Goal: Transaction & Acquisition: Purchase product/service

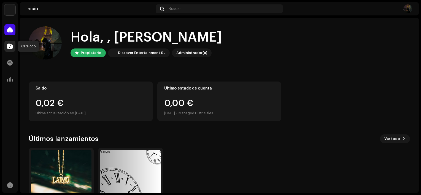
click at [6, 43] on div at bounding box center [9, 46] width 11 height 11
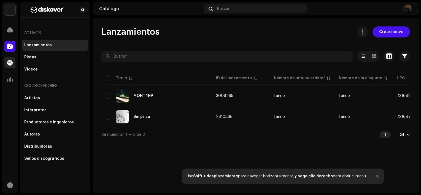
click at [9, 62] on span at bounding box center [10, 63] width 6 height 4
click at [7, 75] on div at bounding box center [9, 79] width 11 height 11
click at [7, 66] on div at bounding box center [9, 62] width 11 height 11
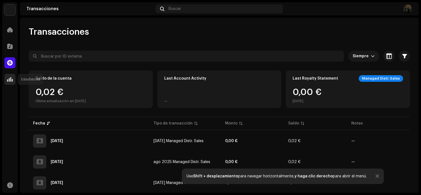
click at [15, 76] on div at bounding box center [9, 79] width 11 height 11
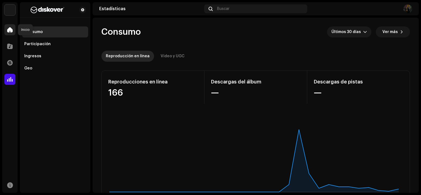
click at [13, 29] on div at bounding box center [9, 29] width 11 height 11
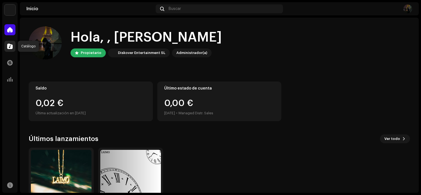
click at [11, 45] on span at bounding box center [10, 46] width 6 height 4
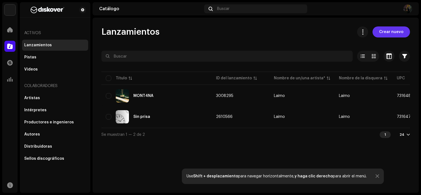
click at [399, 33] on span "Crear nuevo" at bounding box center [391, 31] width 24 height 11
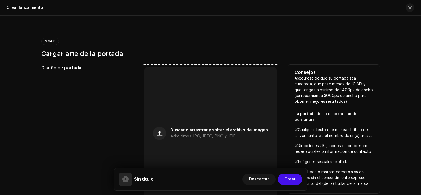
scroll to position [138, 0]
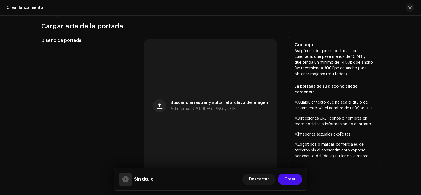
click at [292, 50] on div "Consejos Asegúrese de que su portada sea cuadrada, que pese menos de 10 MB y qu…" at bounding box center [334, 101] width 92 height 129
click at [253, 90] on div "Buscar o arrastrar y soltar el archivo de imagen Admitimos JPG, JPEG, PNG y JFIF" at bounding box center [210, 105] width 133 height 133
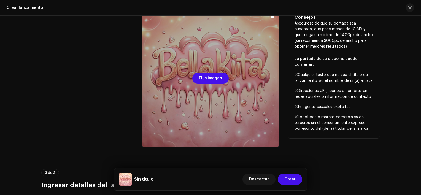
scroll to position [0, 0]
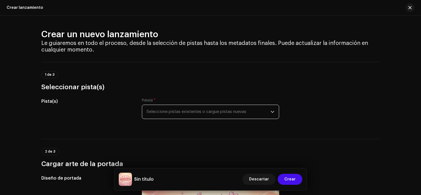
click at [165, 110] on span "Seleccione pistas existentes o cargue pistas nuevas" at bounding box center [209, 112] width 124 height 14
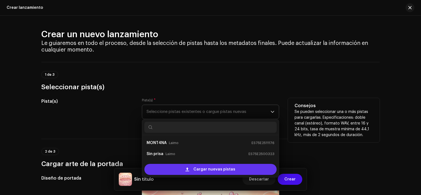
click at [198, 168] on span "Cargar nuevas pistas" at bounding box center [214, 169] width 42 height 11
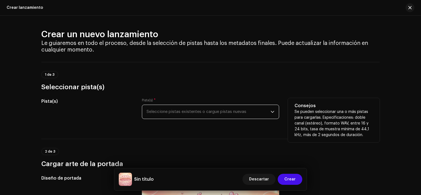
click at [191, 111] on span "Seleccione pistas existentes o cargue pistas nuevas" at bounding box center [209, 112] width 124 height 14
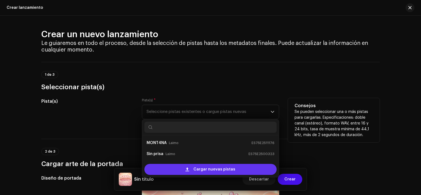
click at [177, 166] on div "Cargar nuevas pistas" at bounding box center [210, 169] width 132 height 11
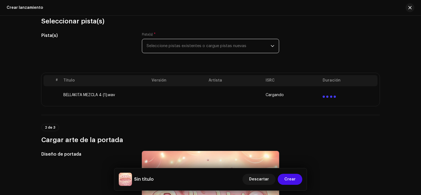
scroll to position [55, 0]
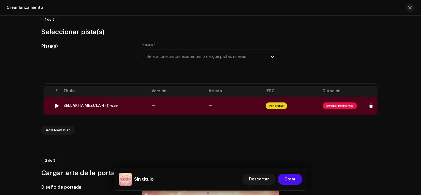
click at [338, 105] on span "Arreglar problemas" at bounding box center [340, 105] width 34 height 7
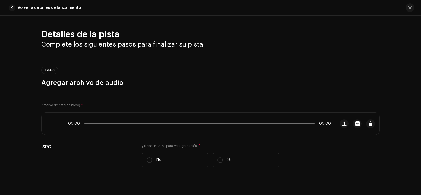
scroll to position [234, 0]
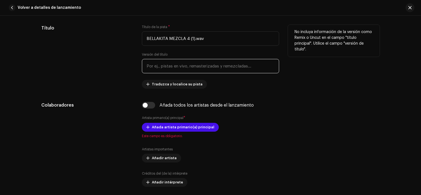
click at [182, 66] on input "text" at bounding box center [210, 66] width 137 height 14
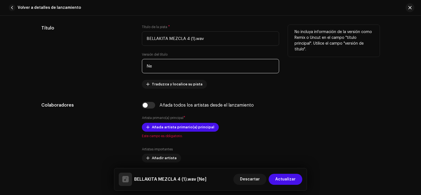
type input "N"
type input "B"
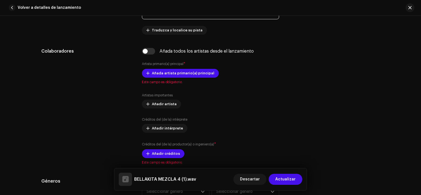
scroll to position [289, 0]
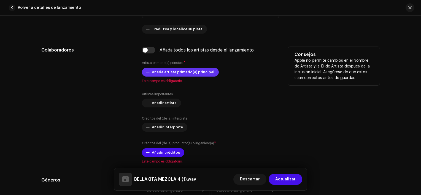
click at [156, 73] on span "Añada artista primario(a) principal" at bounding box center [183, 72] width 63 height 11
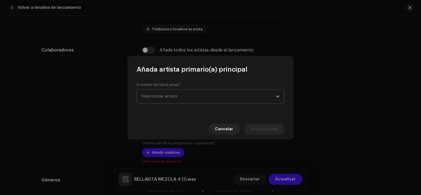
click at [176, 99] on span "Seleccionar artista" at bounding box center [208, 97] width 134 height 14
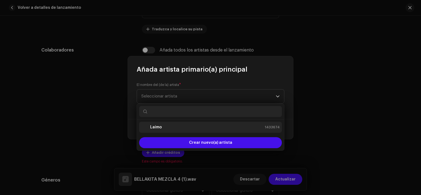
click at [164, 126] on div "Laimo 1433674" at bounding box center [210, 127] width 138 height 7
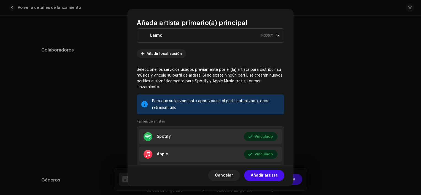
scroll to position [47, 0]
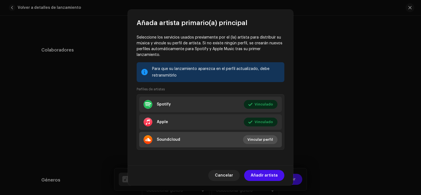
click at [257, 139] on span "Vincular perfil" at bounding box center [260, 139] width 26 height 11
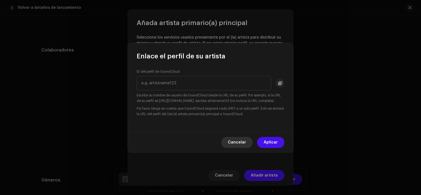
click at [242, 140] on span "Cancelar" at bounding box center [237, 142] width 18 height 11
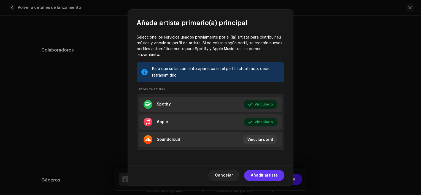
click at [257, 177] on span "Añadir artista" at bounding box center [264, 175] width 27 height 11
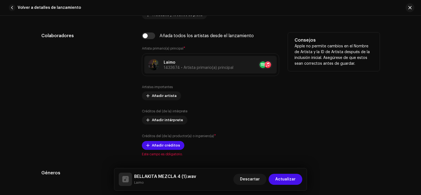
scroll to position [316, 0]
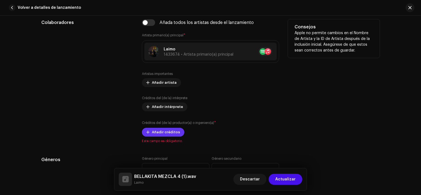
click at [163, 130] on span "Añadir créditos" at bounding box center [166, 132] width 28 height 11
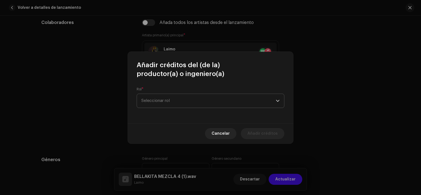
click at [163, 98] on span "Seleccionar rol" at bounding box center [208, 101] width 134 height 14
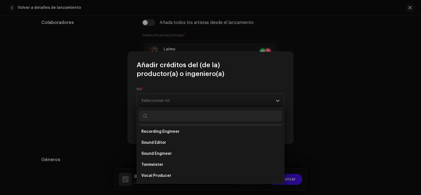
scroll to position [234, 0]
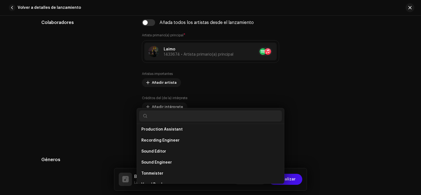
click at [127, 108] on div "Añadir créditos del (de la) productor(a) o ingeniero(a) Rol * Seleccionar rol C…" at bounding box center [210, 97] width 421 height 195
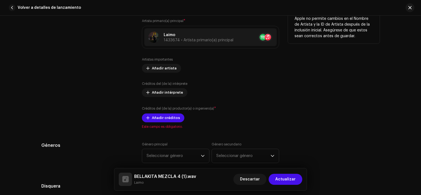
scroll to position [344, 0]
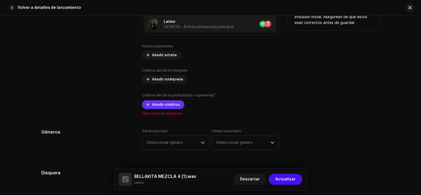
click at [161, 103] on span "Añadir créditos" at bounding box center [166, 104] width 28 height 11
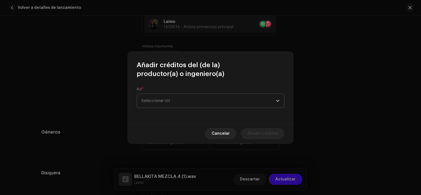
click at [164, 101] on span "Seleccionar rol" at bounding box center [208, 101] width 134 height 14
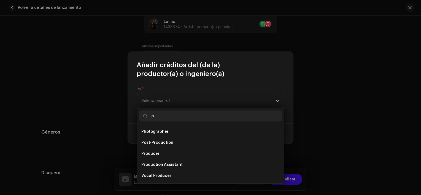
scroll to position [0, 0]
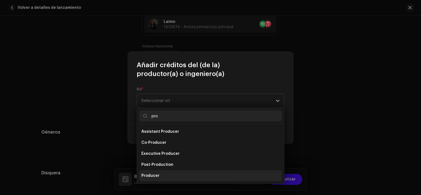
type input "pro"
click at [165, 174] on li "Producer" at bounding box center [210, 175] width 143 height 11
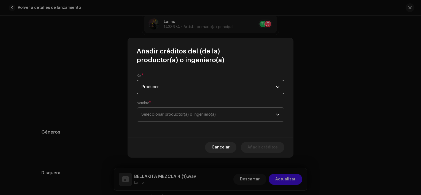
click at [171, 117] on span "Seleccionar productor(a) o ingeniero(a)" at bounding box center [208, 115] width 134 height 14
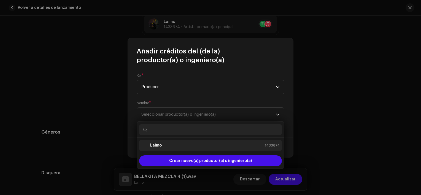
click at [166, 145] on div "Laimo 1433674" at bounding box center [210, 145] width 138 height 7
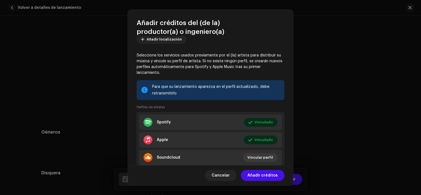
scroll to position [56, 0]
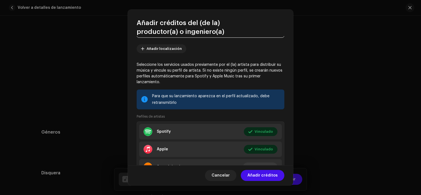
click at [259, 172] on span "Añadir créditos" at bounding box center [262, 175] width 30 height 11
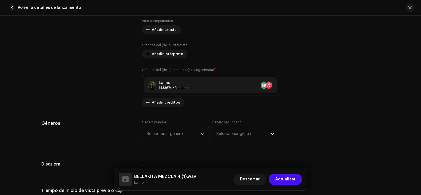
scroll to position [399, 0]
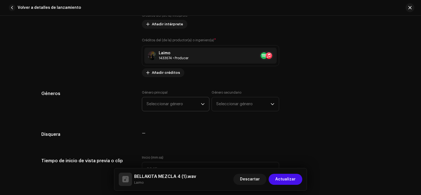
click at [183, 104] on span "Seleccionar género" at bounding box center [174, 104] width 54 height 14
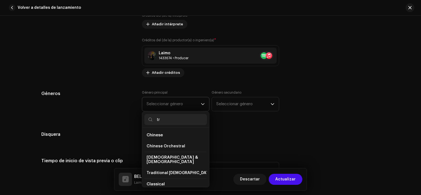
type input "t"
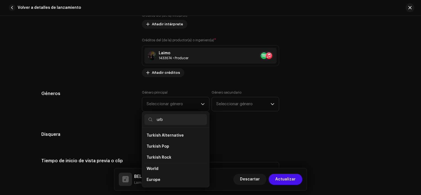
scroll to position [0, 0]
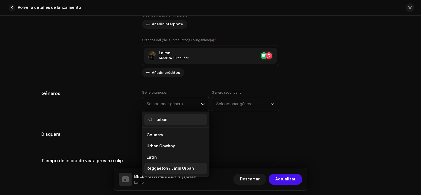
type input "urban"
click at [166, 166] on span "Reggaeton / Latin Urban" at bounding box center [170, 169] width 47 height 6
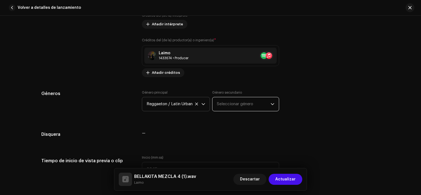
click at [225, 98] on span "Seleccionar género" at bounding box center [244, 104] width 54 height 14
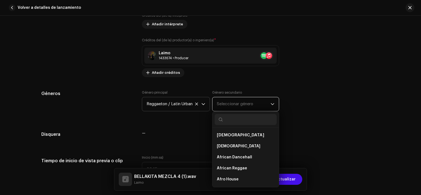
click at [251, 104] on span "Seleccionar género" at bounding box center [244, 104] width 54 height 14
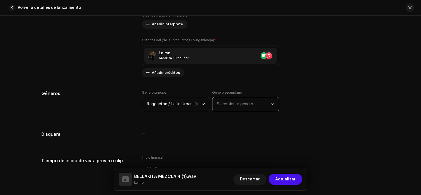
click at [251, 104] on span "Seleccionar género" at bounding box center [244, 104] width 54 height 14
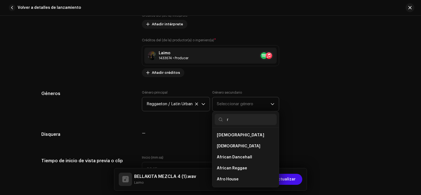
type input "r"
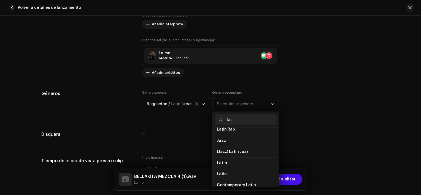
scroll to position [12, 0]
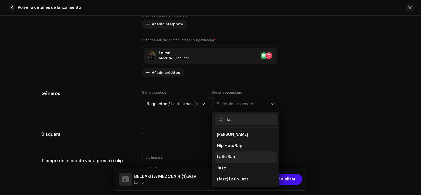
type input "lat"
click at [240, 156] on li "Latin Rap" at bounding box center [246, 156] width 62 height 11
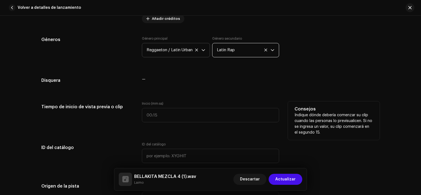
scroll to position [454, 0]
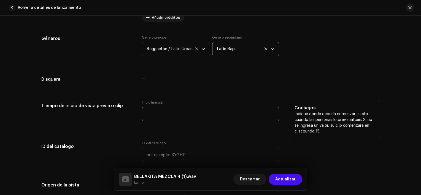
click at [161, 114] on input ":" at bounding box center [210, 114] width 137 height 14
click at [145, 115] on input ":" at bounding box center [210, 114] width 137 height 14
type input "00: 6"
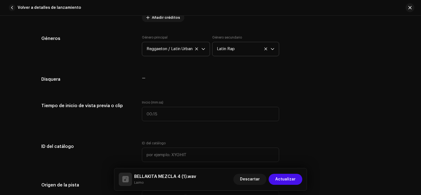
click at [169, 96] on div "Detalles de la pista Complete los siguientes pasos para finalizar su pista. 1 d…" at bounding box center [211, 164] width 356 height 1179
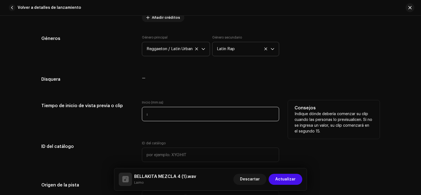
click at [162, 115] on input ":" at bounding box center [210, 114] width 137 height 14
click at [178, 117] on input "00:09" at bounding box center [210, 114] width 137 height 14
type input "00:06"
click at [107, 128] on div "Tiempo de inicio de vista previa o clip" at bounding box center [87, 114] width 92 height 28
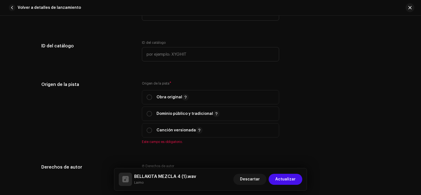
scroll to position [564, 0]
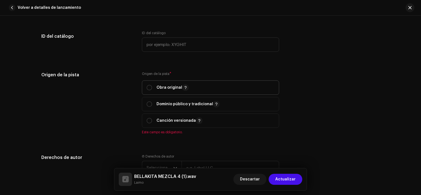
click at [145, 88] on p-togglebutton "Obra original" at bounding box center [210, 87] width 137 height 14
radio input "true"
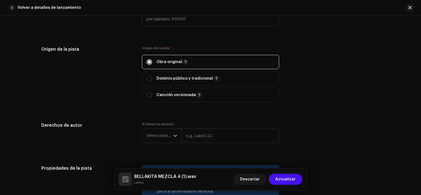
scroll to position [619, 0]
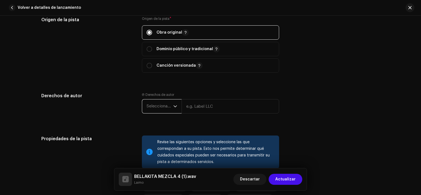
click at [167, 102] on span "Seleccionar año" at bounding box center [160, 106] width 27 height 14
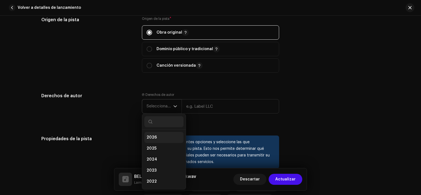
click at [158, 143] on li "2026" at bounding box center [163, 137] width 39 height 11
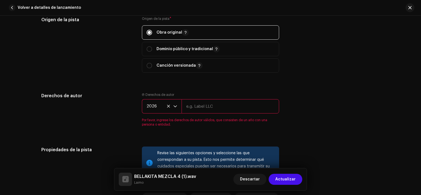
click at [188, 110] on input "text" at bounding box center [231, 106] width 98 height 14
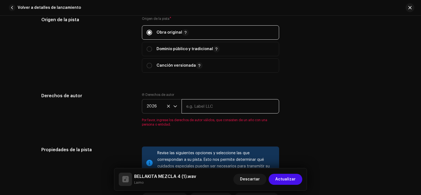
type input "[PERSON_NAME]"
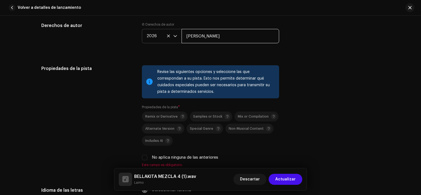
scroll to position [729, 0]
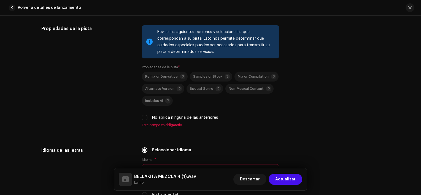
click at [144, 115] on div "Remix or Derivative Samples or Stock Mix or Compilation Alternate Version Speci…" at bounding box center [210, 96] width 137 height 49
click at [140, 117] on div "Propiedades de la pista Revise las siguientes opciones y seleccione las que cor…" at bounding box center [210, 79] width 338 height 109
click at [144, 118] on input "No aplica ninguna de las anteriores" at bounding box center [145, 118] width 6 height 6
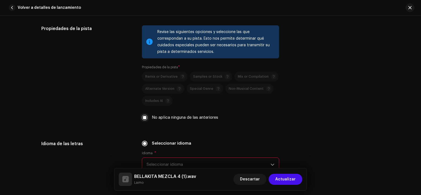
click at [144, 118] on input "No aplica ninguna de las anteriores" at bounding box center [145, 118] width 6 height 6
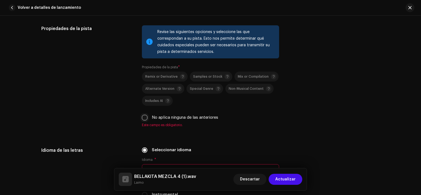
click at [144, 118] on input "No aplica ninguna de las anteriores" at bounding box center [145, 118] width 6 height 6
checkbox input "true"
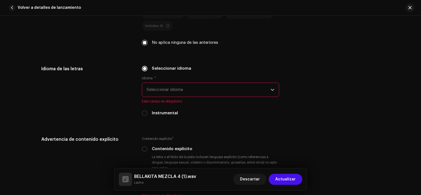
scroll to position [812, 0]
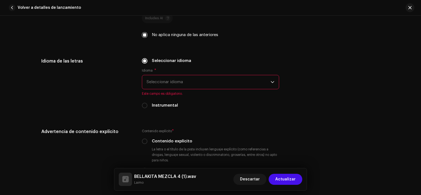
click at [162, 84] on span "Seleccionar idioma" at bounding box center [209, 82] width 124 height 14
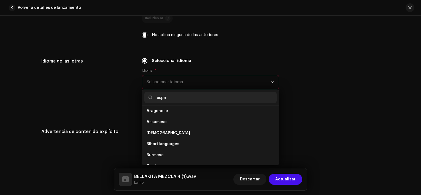
scroll to position [0, 0]
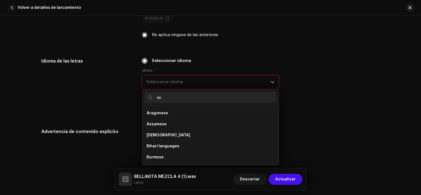
type input "e"
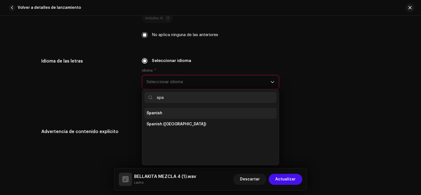
type input "spa"
click at [158, 113] on span "Spanish" at bounding box center [155, 113] width 16 height 6
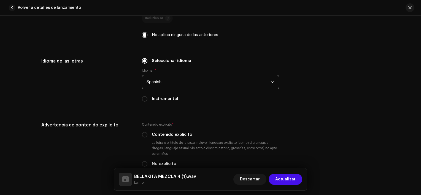
scroll to position [840, 0]
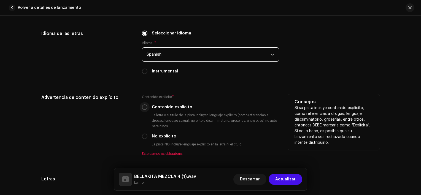
click at [142, 107] on input "Contenido explícito" at bounding box center [145, 107] width 6 height 6
radio input "true"
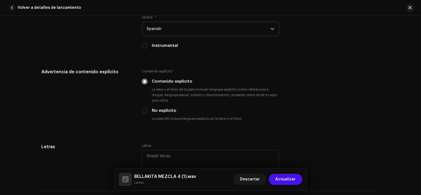
scroll to position [895, 0]
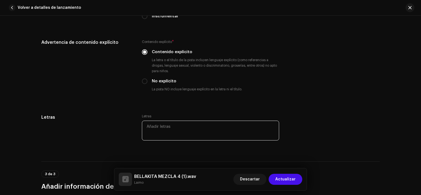
click at [158, 129] on textarea at bounding box center [210, 131] width 137 height 20
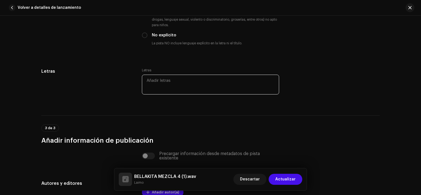
scroll to position [950, 0]
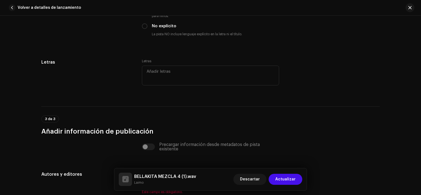
click at [132, 86] on div "Letras" at bounding box center [87, 76] width 92 height 34
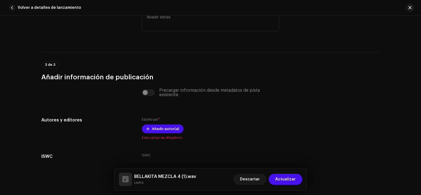
scroll to position [1005, 0]
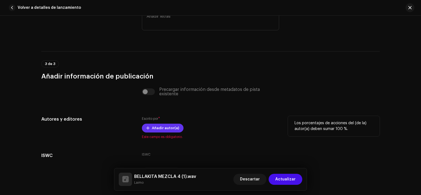
click at [152, 129] on span "Añadir autor(a)" at bounding box center [165, 128] width 27 height 11
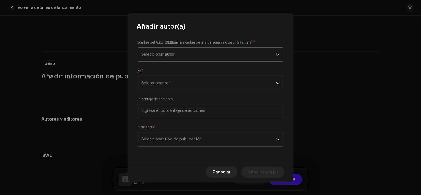
click at [163, 47] on p-select "Seleccionar autor" at bounding box center [211, 54] width 148 height 14
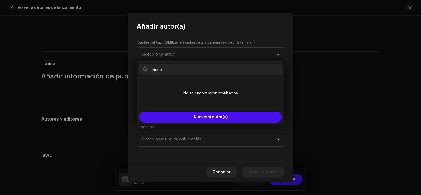
type input "laimo"
click at [190, 38] on div "Nombre del Autor ( DEBE ser el nombre de una persona y no de un(a) artista). * …" at bounding box center [210, 96] width 165 height 131
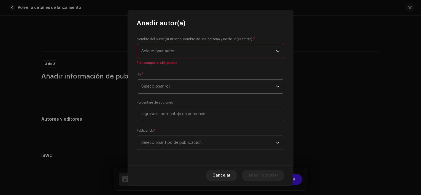
click at [174, 83] on span "Seleccionar rol" at bounding box center [208, 87] width 134 height 14
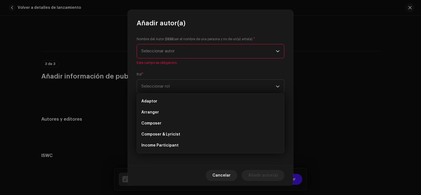
click at [168, 54] on span "Seleccionar autor" at bounding box center [208, 51] width 134 height 14
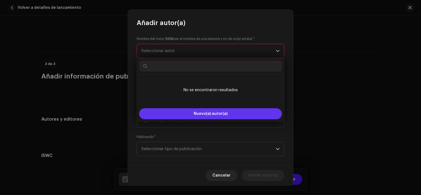
click at [178, 112] on button "Nuevo(a) autor(a)" at bounding box center [210, 113] width 143 height 11
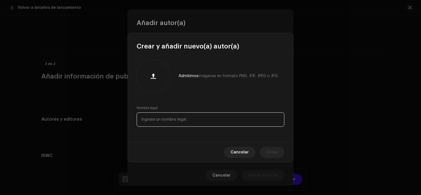
click at [219, 121] on input "text" at bounding box center [211, 119] width 148 height 14
type input "[PERSON_NAME]"
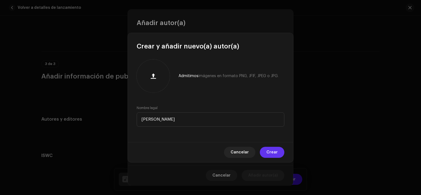
click at [275, 153] on span "Crear" at bounding box center [271, 152] width 11 height 11
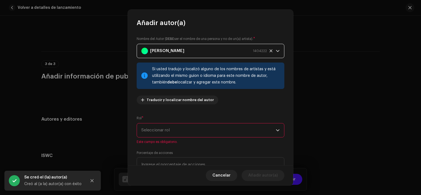
click at [231, 48] on div "[PERSON_NAME] 1404222" at bounding box center [204, 51] width 126 height 14
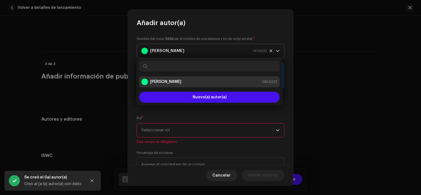
click at [269, 51] on icon at bounding box center [271, 51] width 4 height 4
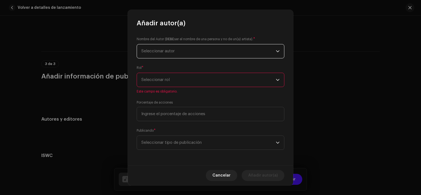
click at [224, 51] on span "Seleccionar autor" at bounding box center [208, 51] width 134 height 14
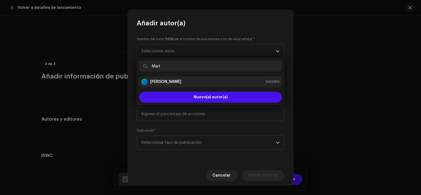
type input "Mart"
click at [187, 84] on div "[PERSON_NAME] 1082855" at bounding box center [210, 81] width 138 height 7
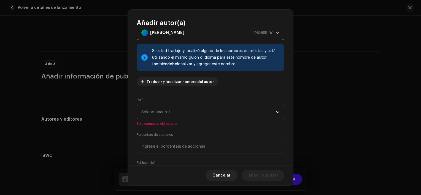
scroll to position [28, 0]
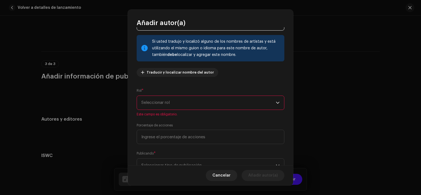
click at [169, 106] on span "Seleccionar rol" at bounding box center [208, 103] width 134 height 14
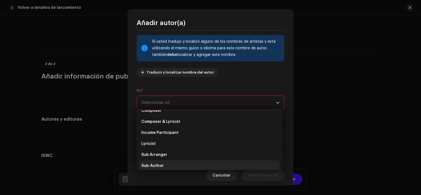
scroll to position [0, 0]
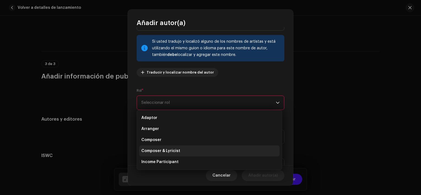
click at [173, 150] on span "Composer & Lyricist" at bounding box center [160, 151] width 39 height 6
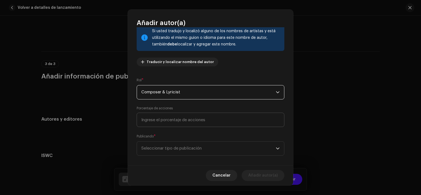
scroll to position [44, 0]
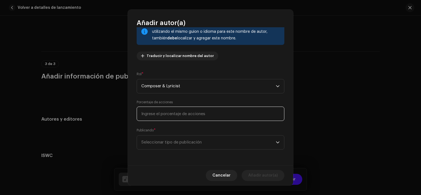
click at [174, 114] on input at bounding box center [211, 114] width 148 height 14
type input "100,00"
click at [167, 142] on span "Seleccionar tipo de publicación" at bounding box center [208, 143] width 134 height 14
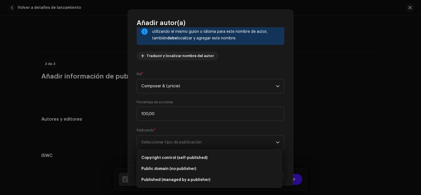
click at [185, 133] on div "Publicando * Seleccionar tipo de publicación" at bounding box center [211, 139] width 148 height 22
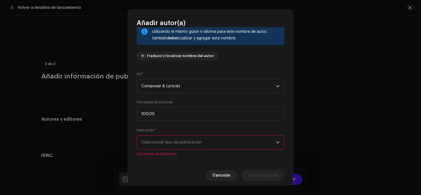
click at [177, 141] on span "Seleccionar tipo de publicación" at bounding box center [208, 143] width 134 height 14
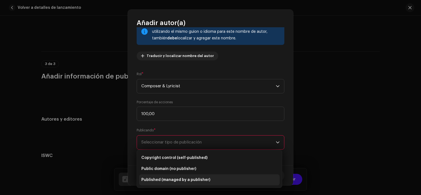
click at [169, 179] on span "Published (managed by a publisher)" at bounding box center [175, 180] width 69 height 6
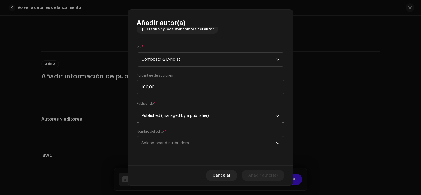
scroll to position [72, 0]
click at [182, 144] on span "Seleccionar distribuidora" at bounding box center [165, 142] width 48 height 4
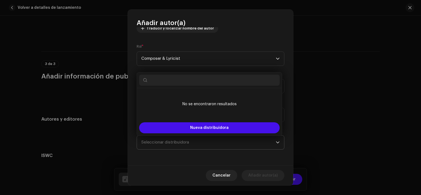
click at [175, 140] on span "Seleccionar distribuidora" at bounding box center [208, 143] width 134 height 14
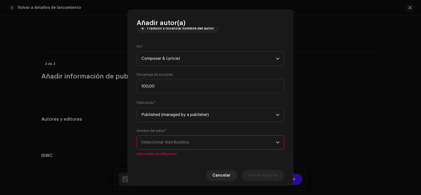
click at [174, 143] on span "Seleccionar distribuidora" at bounding box center [165, 142] width 48 height 4
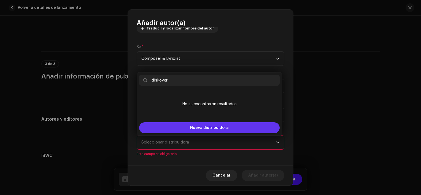
type input "diskover"
click at [193, 124] on button "Nueva distribuidora" at bounding box center [209, 127] width 140 height 11
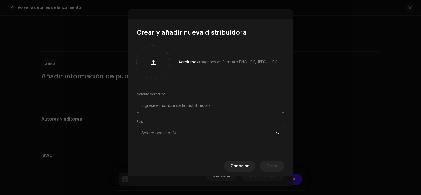
click at [167, 104] on input "text" at bounding box center [211, 106] width 148 height 14
type input "diskover"
click at [167, 127] on span "Seleccione el país" at bounding box center [208, 133] width 134 height 14
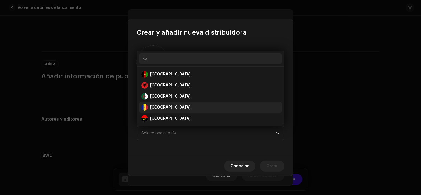
scroll to position [9, 0]
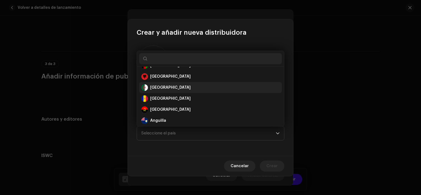
type input "s"
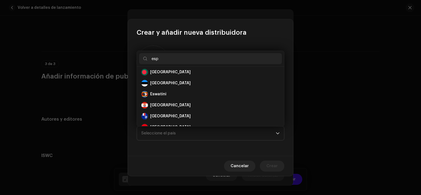
scroll to position [0, 0]
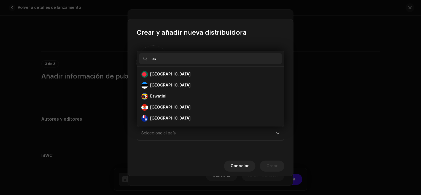
type input "e"
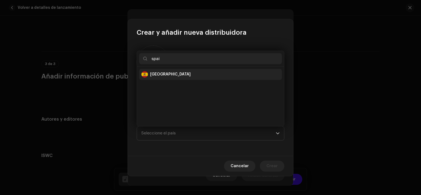
type input "spai"
click at [161, 77] on li "[GEOGRAPHIC_DATA]" at bounding box center [210, 74] width 143 height 11
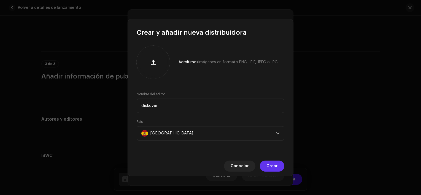
click at [277, 169] on span "Crear" at bounding box center [271, 166] width 11 height 11
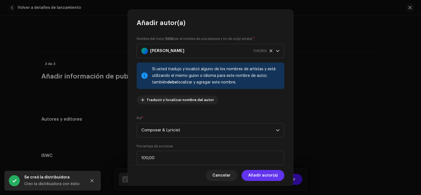
click at [262, 174] on span "Añadir autor(a)" at bounding box center [262, 175] width 29 height 11
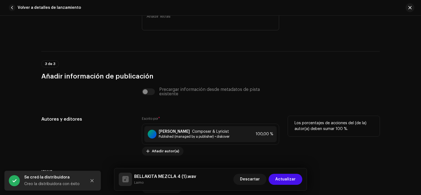
scroll to position [1057, 0]
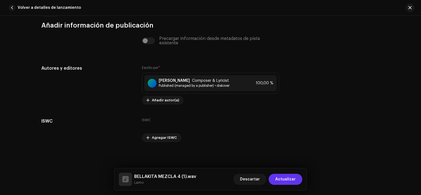
click at [290, 182] on span "Actualizar" at bounding box center [285, 179] width 20 height 11
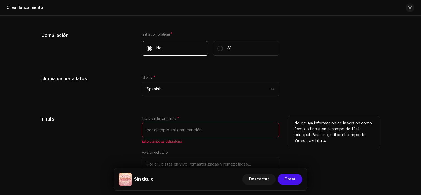
scroll to position [468, 0]
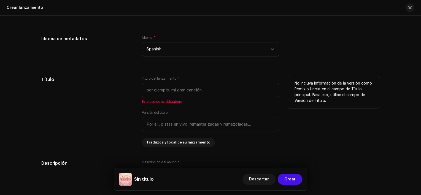
click at [192, 93] on input "text" at bounding box center [210, 90] width 137 height 14
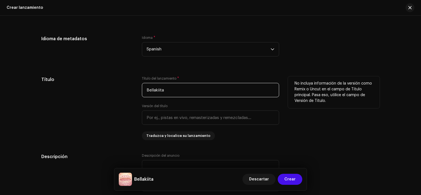
drag, startPoint x: 166, startPoint y: 89, endPoint x: 144, endPoint y: 89, distance: 21.2
click at [144, 89] on input "Bellakiita" at bounding box center [210, 90] width 137 height 14
click at [144, 99] on div "Título del lanzamiento * BELLAKIiTA Versión del título Traduzca y localice su l…" at bounding box center [210, 108] width 137 height 64
click at [162, 91] on input "BELLAKIiTA" at bounding box center [210, 90] width 137 height 14
click at [115, 99] on div "Título" at bounding box center [87, 108] width 92 height 64
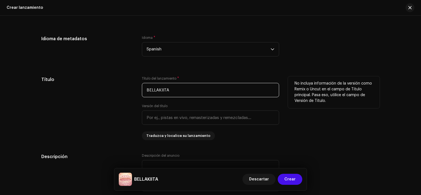
click at [163, 90] on input "BELLAKIITA" at bounding box center [210, 90] width 137 height 14
click at [123, 94] on div "Título" at bounding box center [87, 108] width 92 height 64
click at [158, 86] on input "BELLAKIiTA" at bounding box center [210, 90] width 137 height 14
click at [163, 91] on input "BELLAKIiTA" at bounding box center [210, 90] width 137 height 14
type input "BELLAKIiTA"
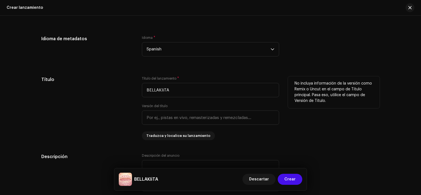
click at [129, 88] on div "Título" at bounding box center [87, 108] width 92 height 64
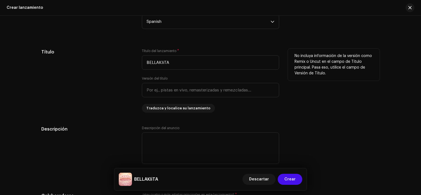
click at [123, 89] on div "Título" at bounding box center [87, 81] width 92 height 64
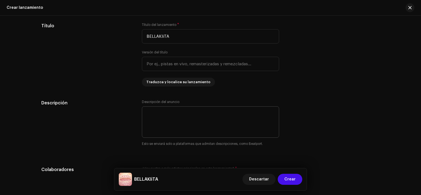
scroll to position [578, 0]
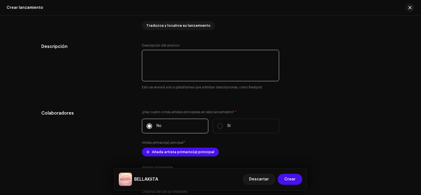
click at [172, 57] on textarea at bounding box center [210, 65] width 137 height 31
type textarea "Es una canción de trap de amor suave, con un ritmo fresco y novedoso"
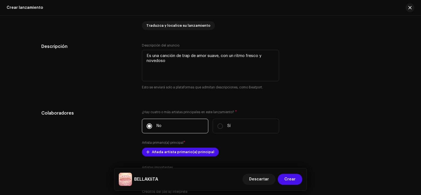
click at [108, 82] on div "Descripción" at bounding box center [87, 69] width 92 height 53
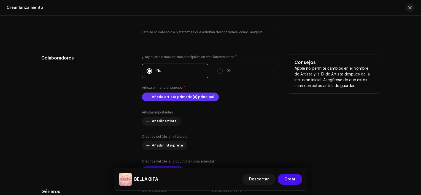
click at [149, 97] on button "Añada artista primario(a) principal" at bounding box center [180, 97] width 77 height 9
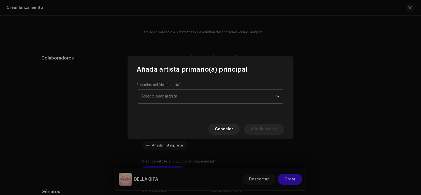
click at [156, 95] on span "Seleccionar artista" at bounding box center [159, 96] width 36 height 4
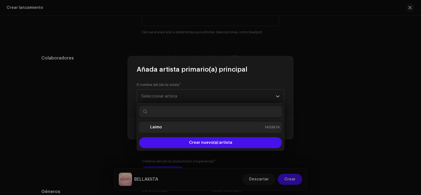
click at [158, 128] on strong "Laimo" at bounding box center [156, 127] width 12 height 6
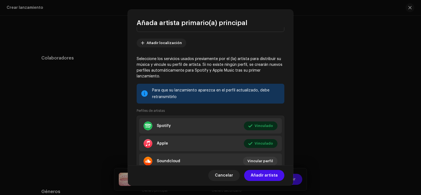
scroll to position [47, 0]
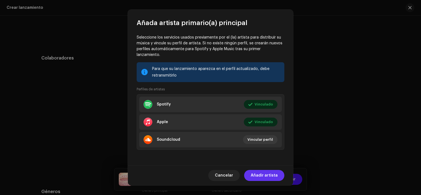
click at [262, 175] on span "Añadir artista" at bounding box center [264, 175] width 27 height 11
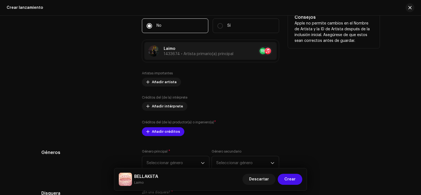
scroll to position [688, 0]
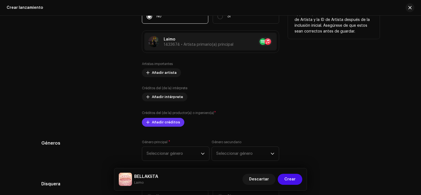
click at [171, 123] on span "Añadir créditos" at bounding box center [166, 122] width 28 height 11
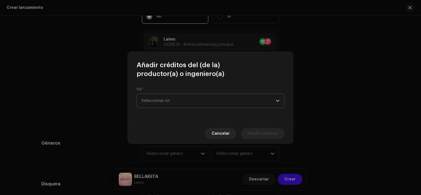
click at [151, 98] on span "Seleccionar rol" at bounding box center [208, 101] width 134 height 14
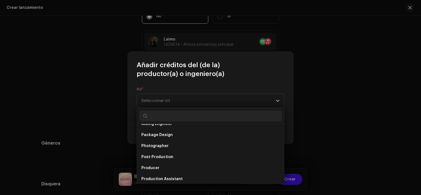
scroll to position [215, 0]
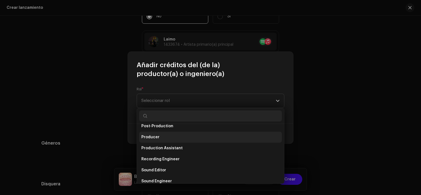
click at [159, 139] on li "Producer" at bounding box center [210, 137] width 143 height 11
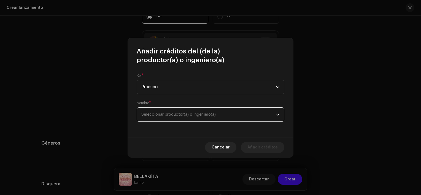
click at [163, 118] on span "Seleccionar productor(a) o ingeniero(a)" at bounding box center [208, 115] width 134 height 14
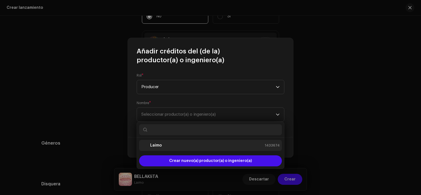
click at [167, 145] on div "Laimo 1433674" at bounding box center [210, 145] width 138 height 7
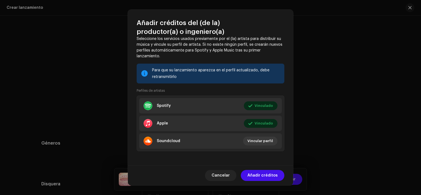
scroll to position [83, 0]
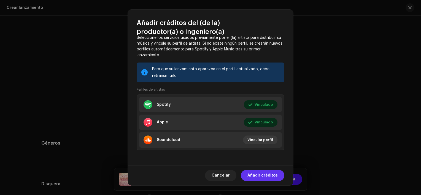
click at [258, 170] on span "Añadir créditos" at bounding box center [262, 175] width 30 height 11
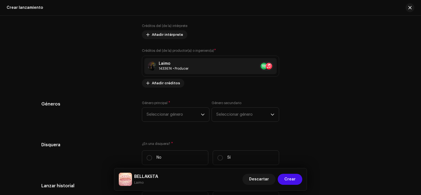
scroll to position [798, 0]
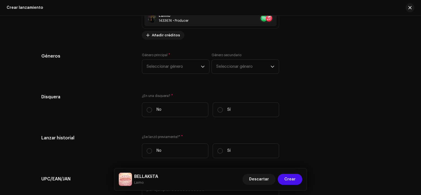
click at [160, 55] on label "Género principal *" at bounding box center [156, 55] width 28 height 4
click at [163, 64] on span "Seleccionar género" at bounding box center [174, 67] width 54 height 14
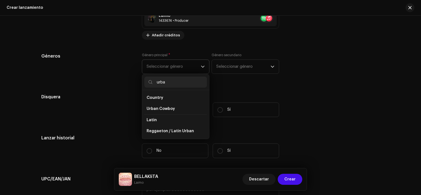
type input "urban"
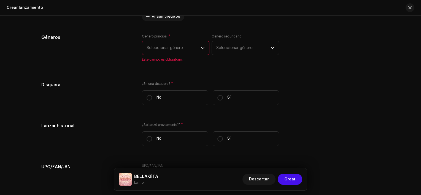
scroll to position [823, 0]
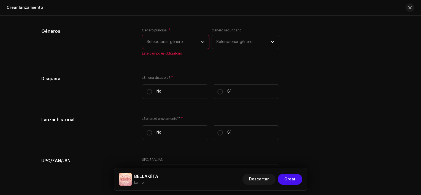
click at [167, 45] on span "Seleccionar género" at bounding box center [174, 42] width 54 height 14
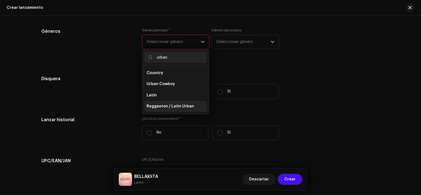
type input "urban"
click at [170, 106] on span "Reggaeton / Latin Urban" at bounding box center [170, 107] width 47 height 6
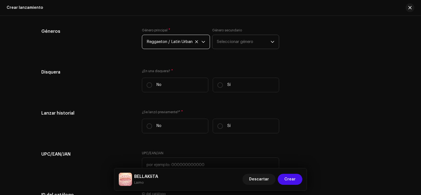
click at [220, 41] on span "Seleccionar género" at bounding box center [244, 42] width 54 height 14
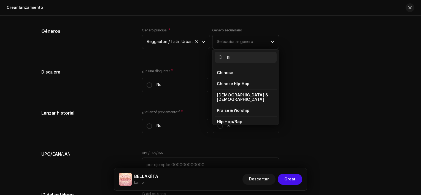
type input "h"
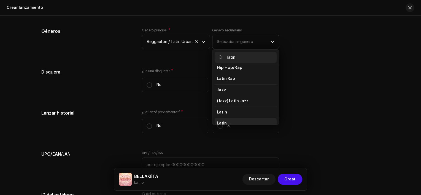
scroll to position [5, 0]
type input "latin"
click at [229, 79] on span "Latin Rap" at bounding box center [226, 79] width 18 height 6
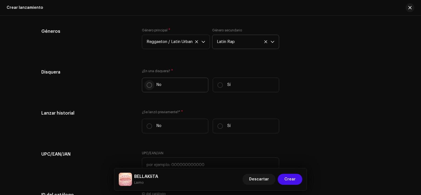
click at [147, 83] on input "No" at bounding box center [150, 85] width 6 height 6
radio input "true"
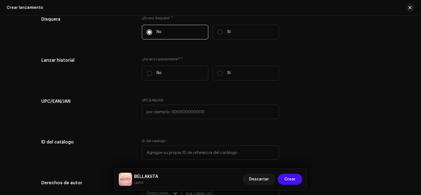
scroll to position [878, 0]
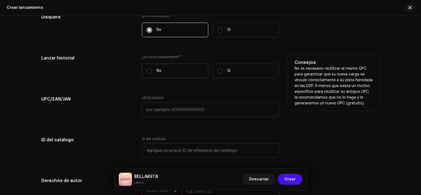
click at [145, 68] on label "No" at bounding box center [175, 71] width 66 height 15
click at [147, 68] on input "No" at bounding box center [150, 71] width 6 height 6
radio input "true"
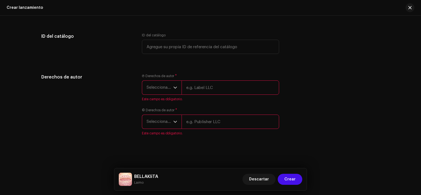
scroll to position [984, 0]
click at [167, 87] on span "Seleccionar año" at bounding box center [160, 88] width 27 height 14
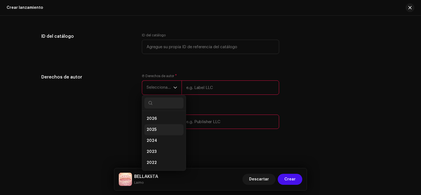
click at [160, 126] on li "2025" at bounding box center [163, 129] width 39 height 11
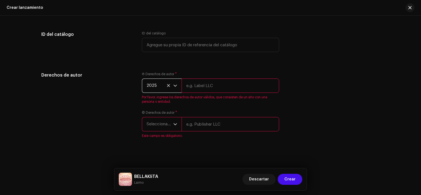
click at [182, 93] on input "text" at bounding box center [231, 85] width 98 height 14
type input "[PERSON_NAME]"
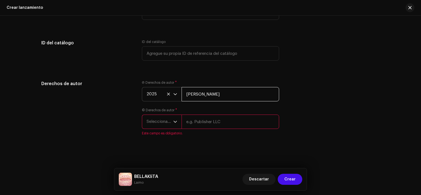
scroll to position [977, 0]
click at [171, 120] on span "Seleccionar año" at bounding box center [160, 122] width 27 height 14
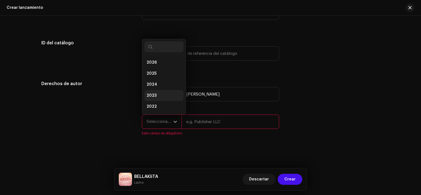
scroll to position [9, 0]
click at [159, 67] on li "2025" at bounding box center [163, 64] width 39 height 11
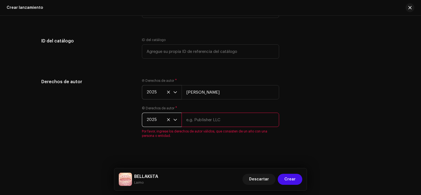
drag, startPoint x: 188, startPoint y: 122, endPoint x: 191, endPoint y: 126, distance: 5.0
click at [188, 122] on input "text" at bounding box center [231, 120] width 98 height 14
type input "[PERSON_NAME]"
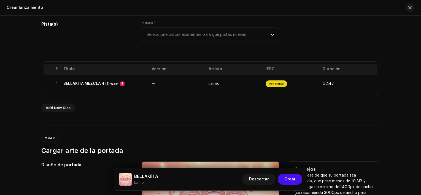
scroll to position [34, 0]
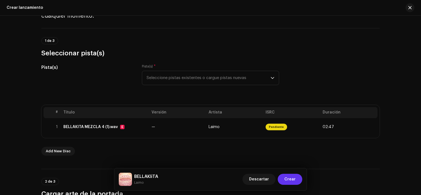
click at [283, 181] on button "Crear" at bounding box center [290, 179] width 25 height 11
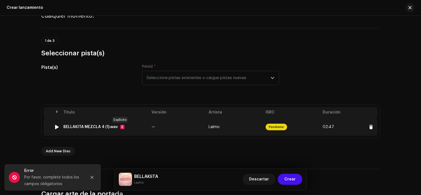
click at [120, 126] on div "E" at bounding box center [122, 127] width 4 height 4
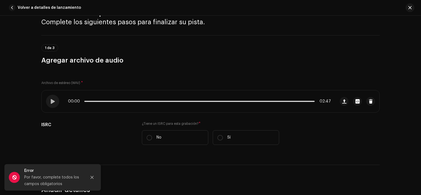
scroll to position [55, 0]
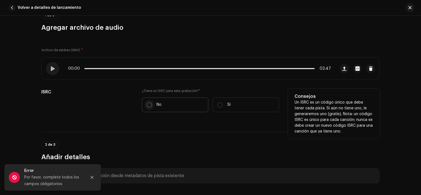
click at [147, 103] on input "No" at bounding box center [150, 105] width 6 height 6
radio input "true"
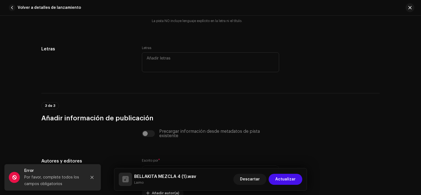
scroll to position [1085, 0]
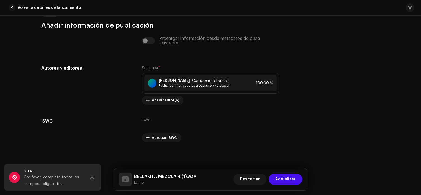
click at [290, 173] on div "Descartar Actualizar" at bounding box center [267, 179] width 69 height 13
click at [290, 176] on span "Actualizar" at bounding box center [285, 179] width 20 height 11
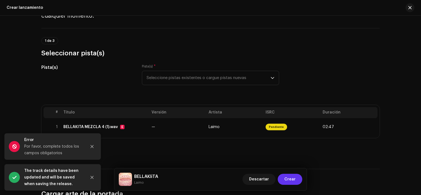
click at [292, 180] on span "Crear" at bounding box center [289, 179] width 11 height 11
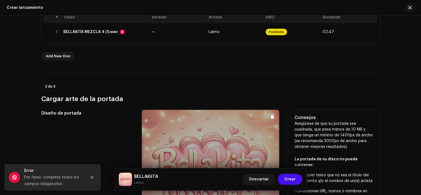
scroll to position [172, 0]
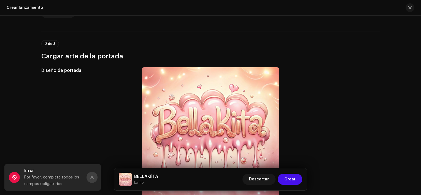
click at [94, 173] on button "Close" at bounding box center [91, 177] width 11 height 11
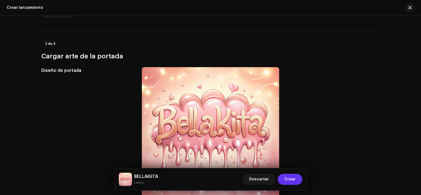
click at [289, 179] on span "Crear" at bounding box center [289, 179] width 11 height 11
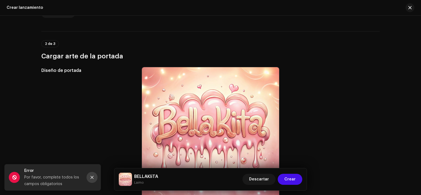
click at [91, 175] on icon "Close" at bounding box center [92, 177] width 4 height 4
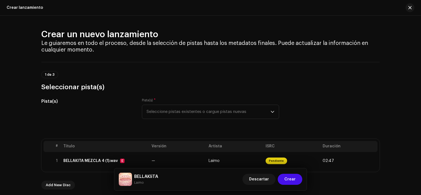
scroll to position [55, 0]
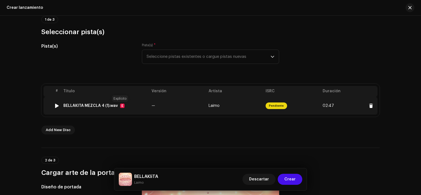
click at [120, 106] on div "E" at bounding box center [122, 106] width 4 height 4
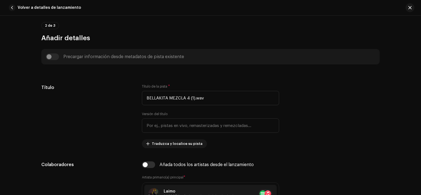
scroll to position [220, 0]
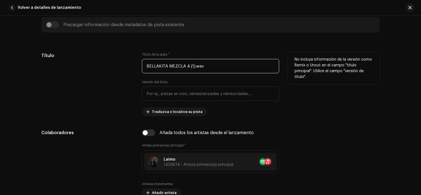
drag, startPoint x: 207, startPoint y: 68, endPoint x: 129, endPoint y: 68, distance: 78.2
click at [129, 68] on div "Título Título de la pista * BELLAKITA MEZCLA 4 (1).wav Versión del título Tradu…" at bounding box center [210, 84] width 338 height 64
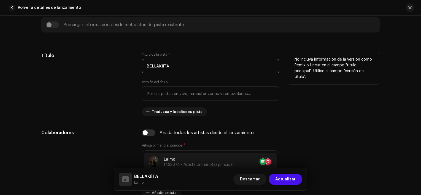
type input "BELLAKIiTA"
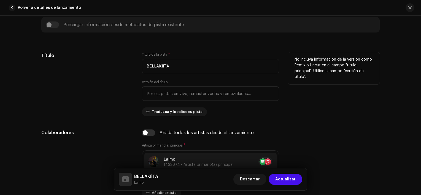
click at [129, 68] on div "Título" at bounding box center [87, 84] width 92 height 64
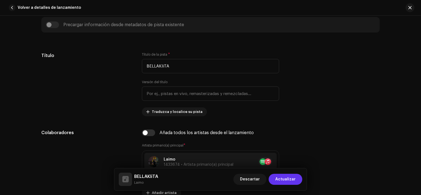
click at [279, 177] on span "Actualizar" at bounding box center [285, 179] width 20 height 11
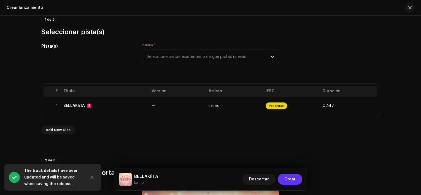
click at [291, 180] on span "Crear" at bounding box center [289, 179] width 11 height 11
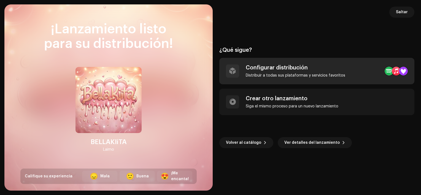
click at [278, 73] on div "Distribuir a todas sus plataformas y servicios favoritos" at bounding box center [295, 75] width 99 height 4
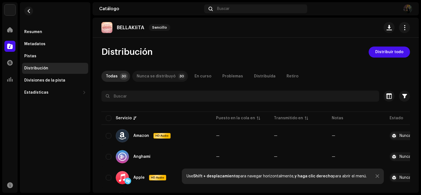
click at [167, 78] on div "Nunca se distribuyó" at bounding box center [156, 76] width 39 height 11
click at [120, 74] on p-badge "30" at bounding box center [124, 76] width 8 height 7
click at [381, 51] on span "Distribuir todo" at bounding box center [389, 52] width 28 height 11
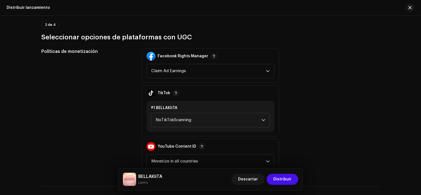
scroll to position [606, 0]
click at [185, 117] on span "NoTikTokScanning" at bounding box center [209, 120] width 106 height 14
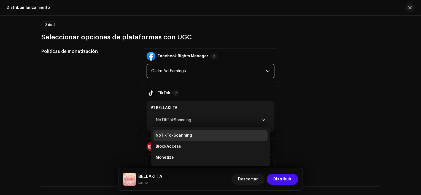
click at [175, 74] on span "Claim Ad Earnings" at bounding box center [208, 71] width 115 height 14
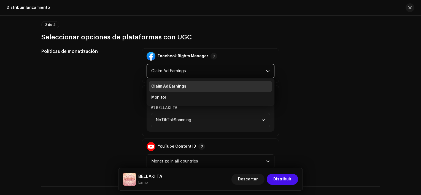
click at [175, 74] on span "Claim Ad Earnings" at bounding box center [208, 71] width 115 height 14
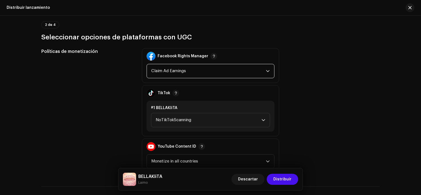
click at [175, 74] on span "Claim Ad Earnings" at bounding box center [208, 71] width 115 height 14
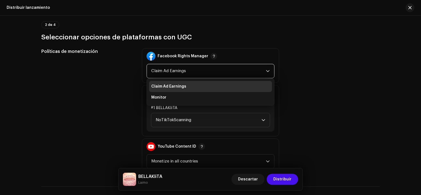
click at [171, 69] on span "Claim Ad Earnings" at bounding box center [208, 71] width 115 height 14
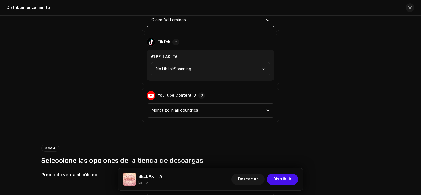
scroll to position [689, 0]
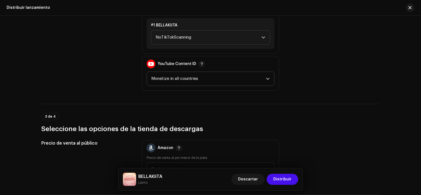
click at [178, 78] on span "Monetize in all countries" at bounding box center [208, 79] width 115 height 14
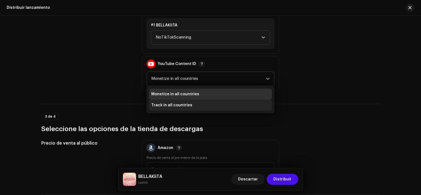
click at [178, 102] on span "Track in all countries" at bounding box center [171, 105] width 41 height 6
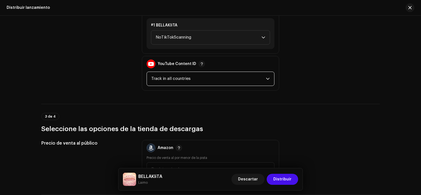
scroll to position [661, 0]
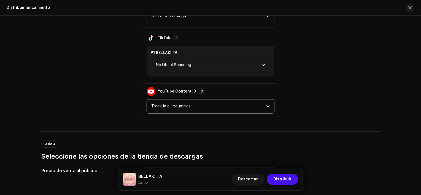
click at [184, 71] on span "NoTikTokScanning" at bounding box center [209, 65] width 106 height 14
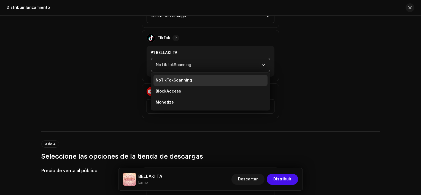
click at [187, 60] on span "NoTikTokScanning" at bounding box center [209, 65] width 106 height 14
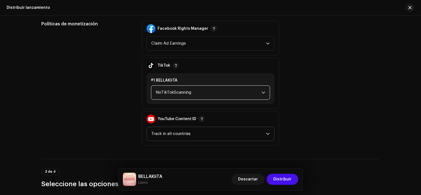
scroll to position [633, 0]
click at [181, 49] on span "Claim Ad Earnings" at bounding box center [208, 44] width 115 height 14
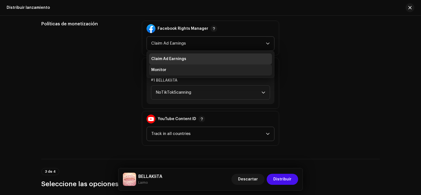
click at [178, 67] on li "Monitor" at bounding box center [210, 69] width 123 height 11
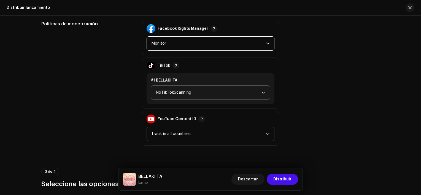
click at [179, 94] on span "NoTikTokScanning" at bounding box center [209, 93] width 106 height 14
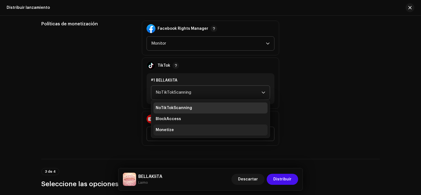
click at [179, 124] on li "Monetize" at bounding box center [210, 129] width 114 height 11
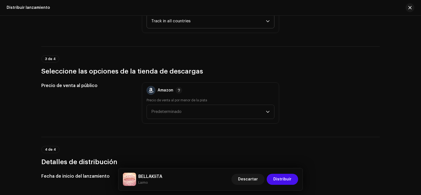
scroll to position [771, 0]
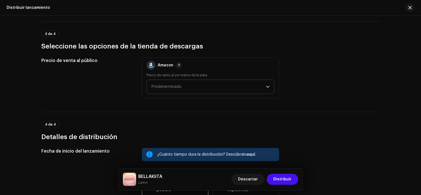
click at [159, 82] on span "Predeterminado" at bounding box center [208, 87] width 115 height 14
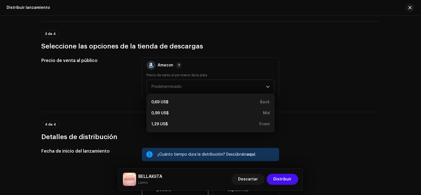
click at [113, 69] on div "Precio de venta al público" at bounding box center [87, 77] width 92 height 41
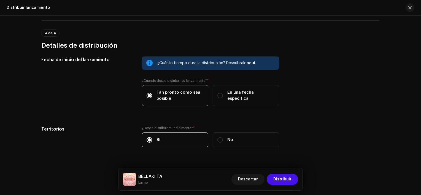
scroll to position [874, 0]
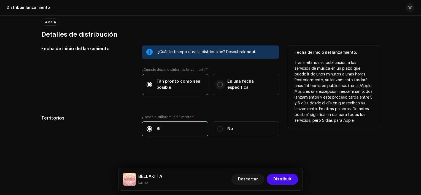
click at [217, 85] on input "En una fecha específica" at bounding box center [220, 85] width 6 height 6
radio input "true"
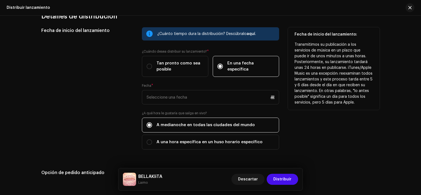
scroll to position [901, 0]
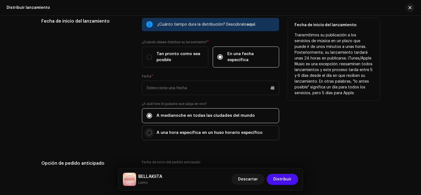
click at [147, 130] on input "A una hora específica en un huso horario específico" at bounding box center [150, 133] width 6 height 6
radio input "true"
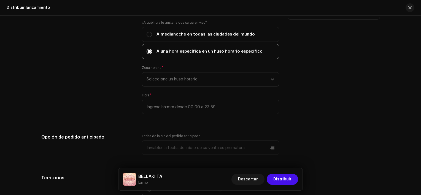
scroll to position [984, 0]
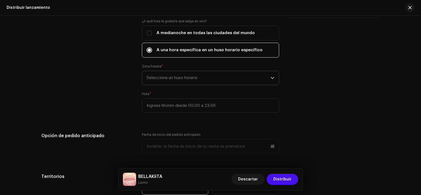
click at [197, 78] on span "Seleccione un huso horario" at bounding box center [209, 78] width 124 height 14
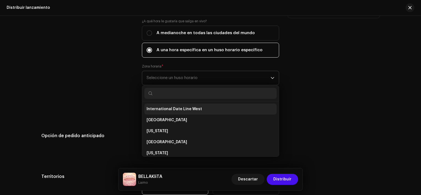
click at [188, 108] on span "International Date Line West" at bounding box center [174, 109] width 55 height 6
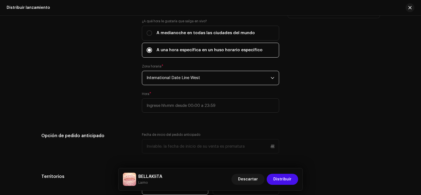
click at [195, 78] on span "International Date Line West" at bounding box center [209, 78] width 124 height 14
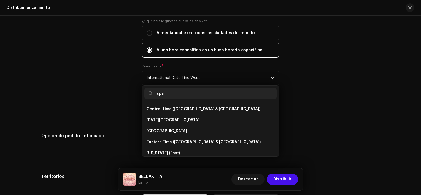
scroll to position [0, 0]
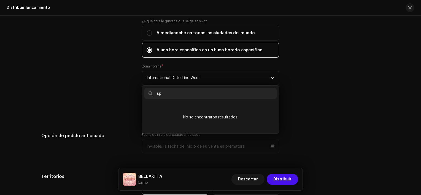
type input "s"
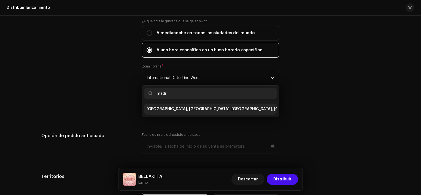
type input "madr"
click at [182, 107] on span "[GEOGRAPHIC_DATA], [GEOGRAPHIC_DATA], [GEOGRAPHIC_DATA], [GEOGRAPHIC_DATA]" at bounding box center [231, 109] width 168 height 6
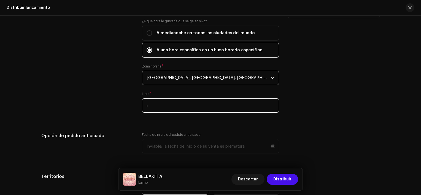
click at [193, 111] on input ":" at bounding box center [210, 105] width 137 height 14
type input "22:00"
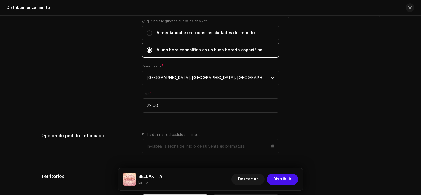
click at [125, 71] on div "Fecha de inicio del lanzamiento" at bounding box center [87, 27] width 92 height 184
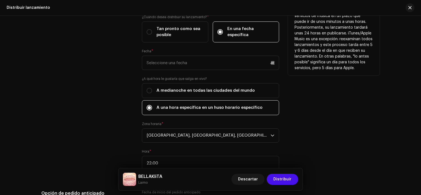
scroll to position [901, 0]
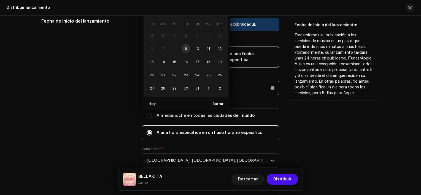
click at [171, 81] on p-datepicker "octubre 2025 LU MA [PERSON_NAME] VI SA DO 29 30 1 2 3 4 5 6 7 8 9 10 11 12 13 1…" at bounding box center [210, 88] width 137 height 14
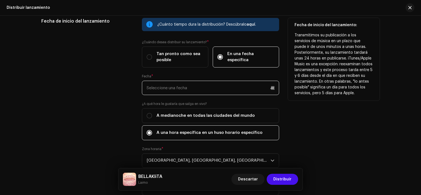
click at [172, 87] on input "text" at bounding box center [210, 88] width 137 height 14
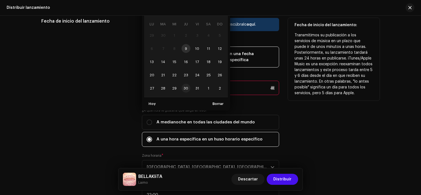
click at [183, 87] on span "30" at bounding box center [186, 88] width 9 height 9
type input "[DATE]"
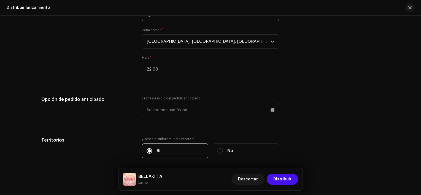
scroll to position [1039, 0]
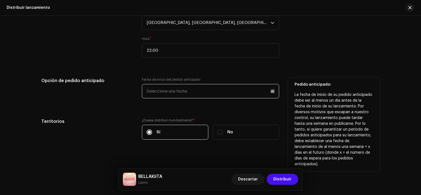
click at [169, 90] on p-datepicker at bounding box center [210, 91] width 137 height 14
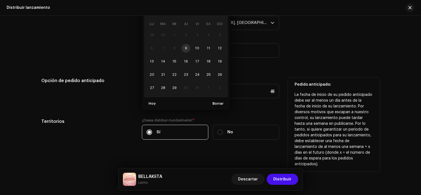
click at [129, 87] on div "Opción de pedido anticipado" at bounding box center [87, 91] width 92 height 28
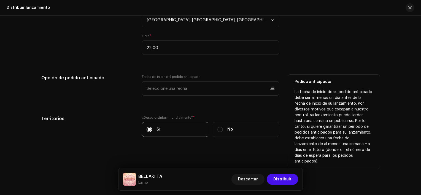
scroll to position [1043, 0]
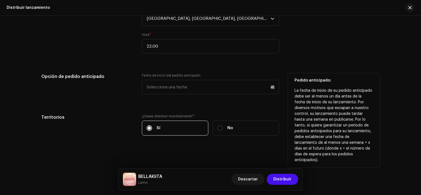
click at [121, 84] on div "Opción de pedido anticipado" at bounding box center [87, 87] width 92 height 28
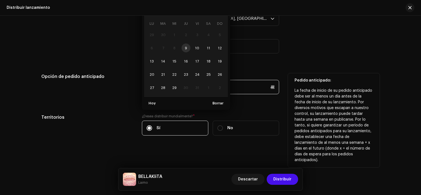
click at [175, 80] on p-datepicker "octubre 2025 LU MA [PERSON_NAME] VI SA DO 29 30 1 2 3 4 5 6 7 8 9 10 11 12 13 1…" at bounding box center [210, 87] width 137 height 14
click at [115, 83] on div "Opción de pedido anticipado" at bounding box center [87, 87] width 92 height 28
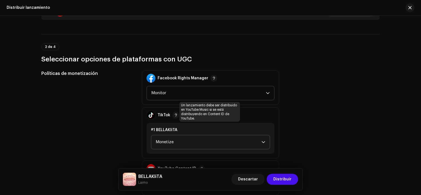
scroll to position [657, 0]
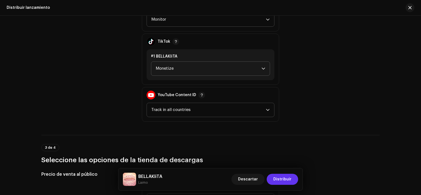
click at [280, 182] on span "Distribuir" at bounding box center [282, 179] width 18 height 11
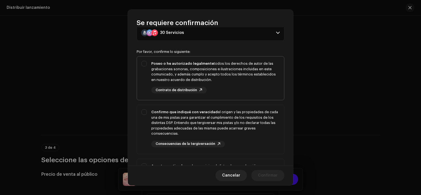
scroll to position [55, 0]
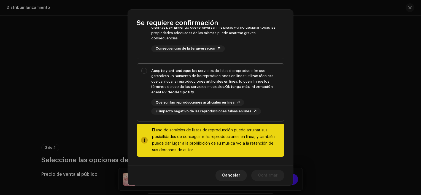
click at [147, 69] on div "Acepto y entiendo que los servicios de listas de reproducción que garantizan un…" at bounding box center [210, 92] width 147 height 56
checkbox input "true"
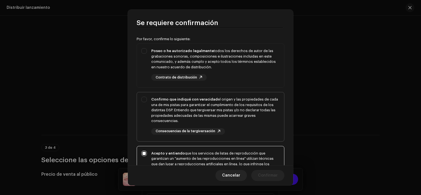
click at [147, 99] on div "Confirmo que indiqué con veracidad el origen y las propiedades de cada una de m…" at bounding box center [210, 115] width 147 height 47
checkbox input "true"
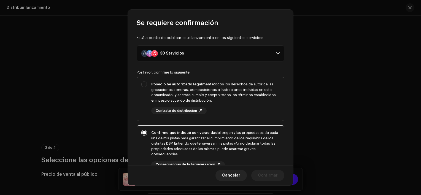
scroll to position [0, 0]
click at [143, 83] on div "Poseo o he autorizado legalmente todos los derechos de autor de las grabaciones…" at bounding box center [210, 98] width 147 height 41
checkbox input "true"
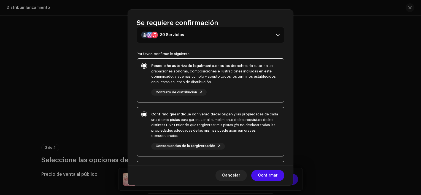
scroll to position [117, 0]
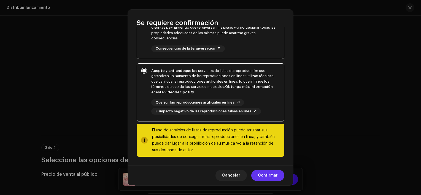
click at [263, 174] on span "Confirmar" at bounding box center [268, 175] width 20 height 11
